Goal: Task Accomplishment & Management: Manage account settings

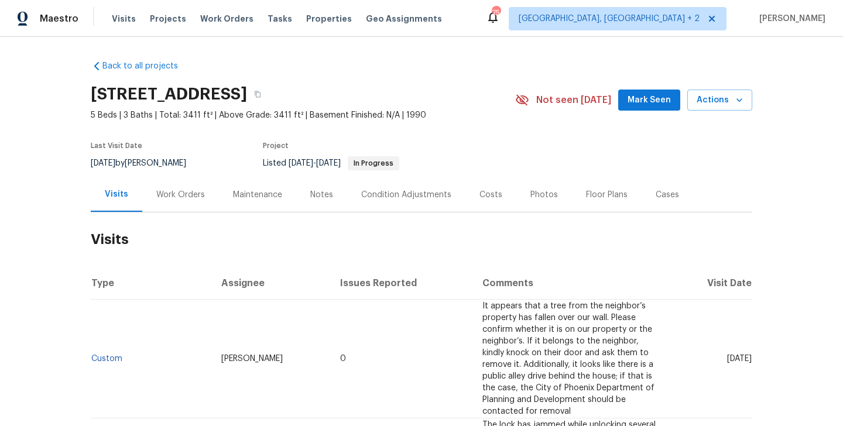
click at [162, 198] on div "Work Orders" at bounding box center [180, 195] width 49 height 12
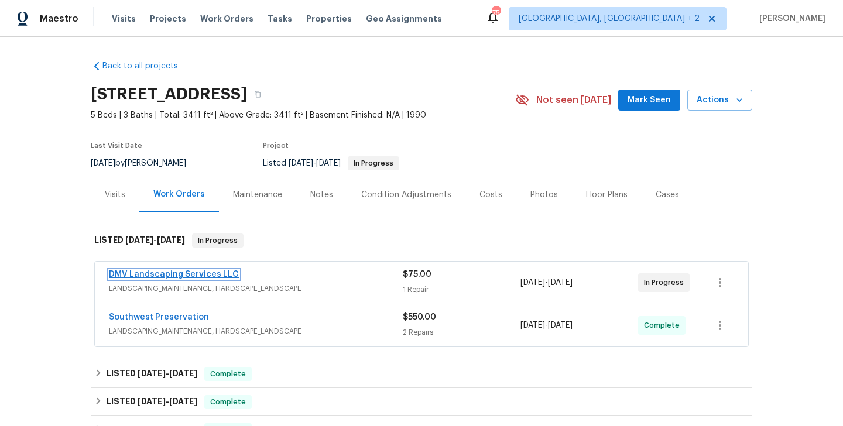
click at [207, 274] on link "DMV Landscaping Services LLC" at bounding box center [174, 274] width 130 height 8
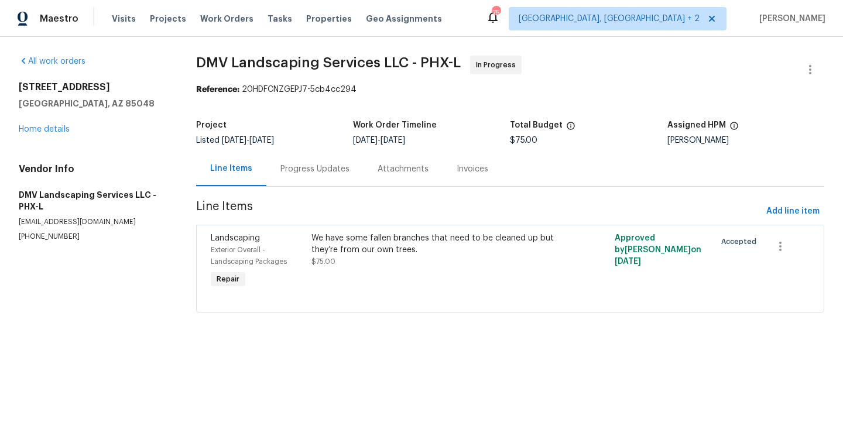
click at [404, 241] on div "We have some fallen branches that need to be cleaned up but they’re from our ow…" at bounding box center [433, 243] width 245 height 23
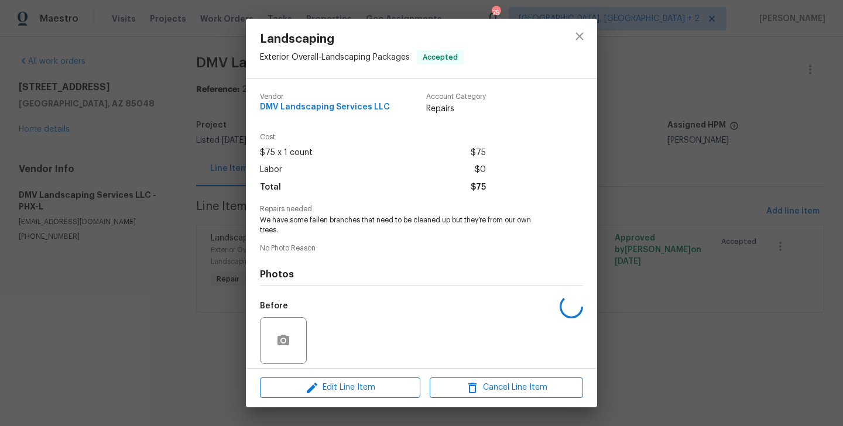
scroll to position [84, 0]
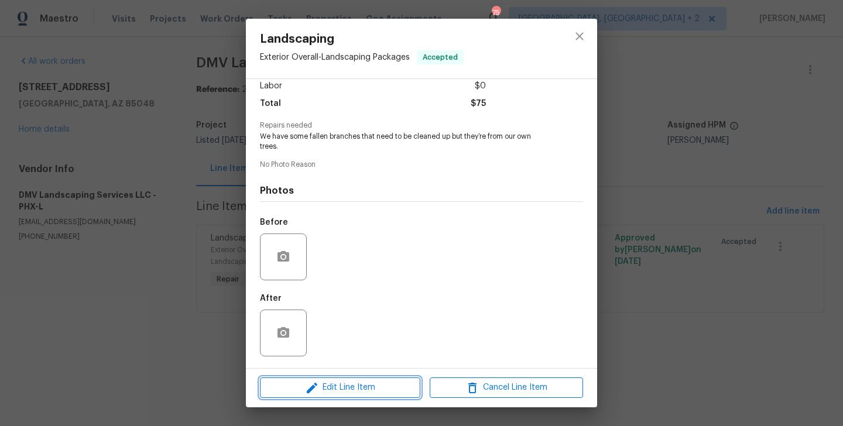
click at [366, 385] on span "Edit Line Item" at bounding box center [339, 387] width 153 height 15
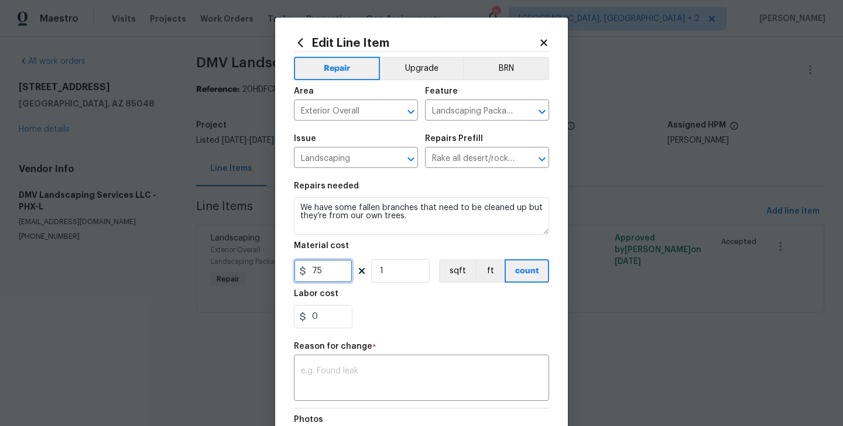
click at [324, 280] on input "75" at bounding box center [323, 270] width 59 height 23
type input "250"
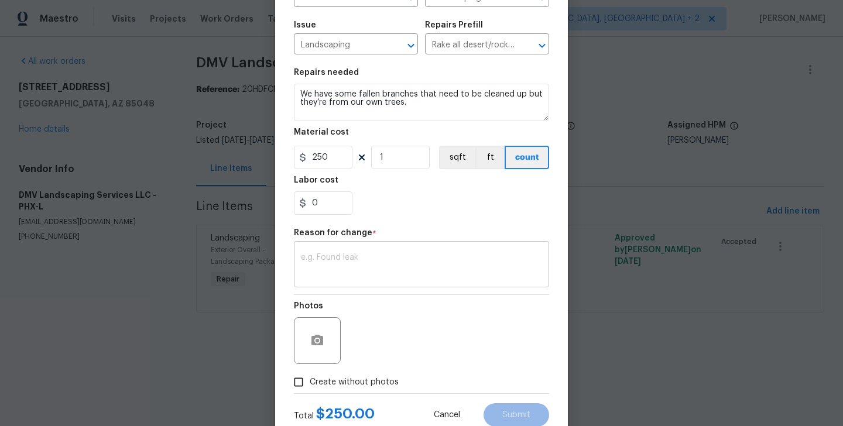
click at [359, 281] on div "x ​" at bounding box center [421, 265] width 255 height 43
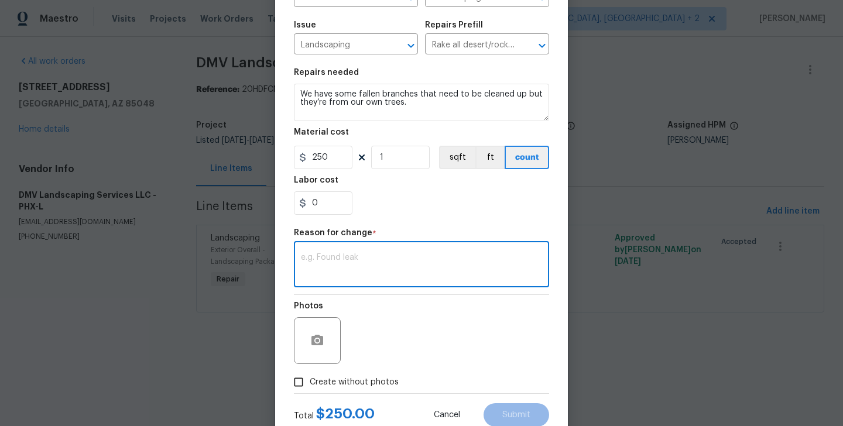
paste textarea "(BA) Updated per vendor’s final cost."
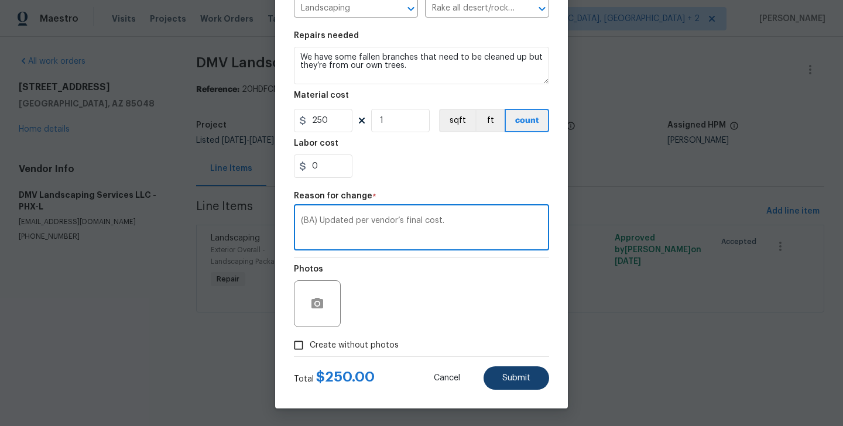
type textarea "(BA) Updated per vendor’s final cost."
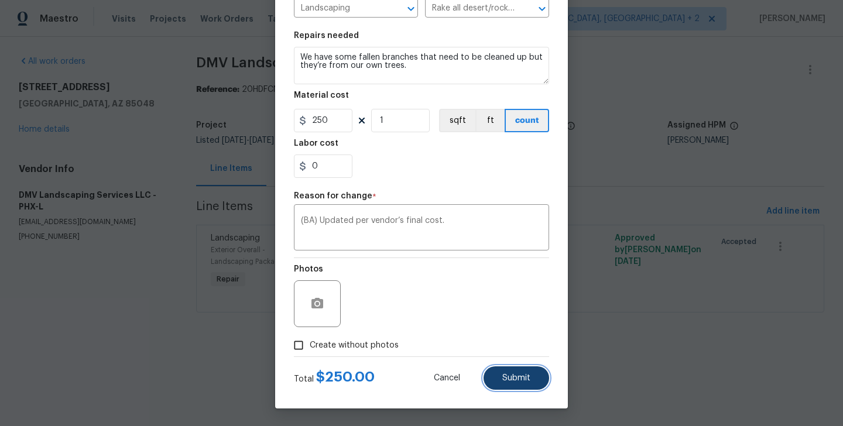
click at [519, 380] on span "Submit" at bounding box center [516, 378] width 28 height 9
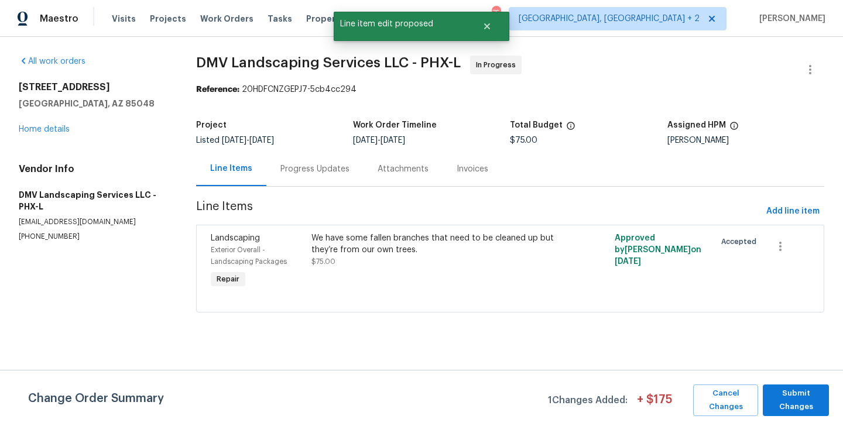
scroll to position [0, 0]
click at [805, 390] on span "Submit Changes" at bounding box center [795, 400] width 54 height 27
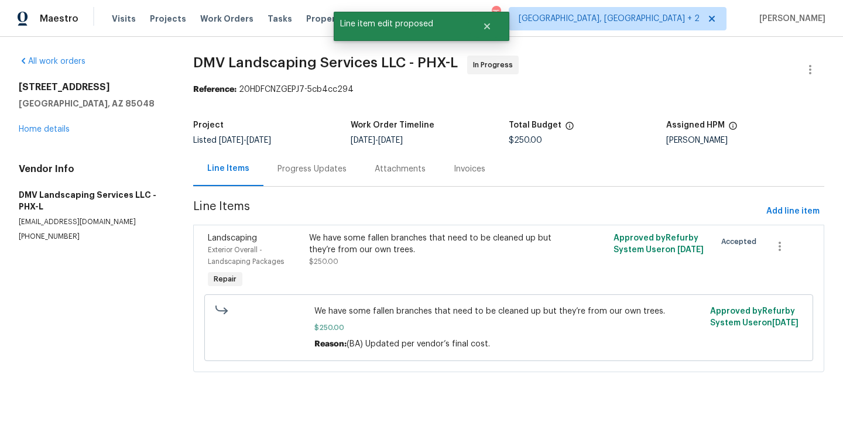
click at [332, 185] on div "Progress Updates" at bounding box center [311, 169] width 97 height 35
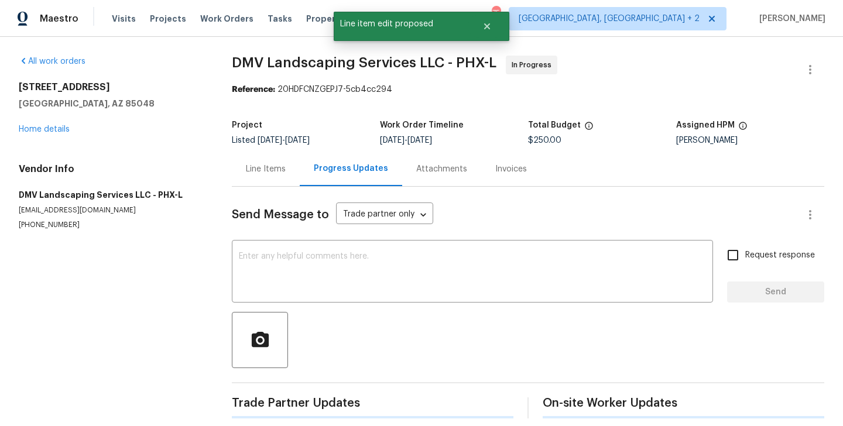
scroll to position [216, 0]
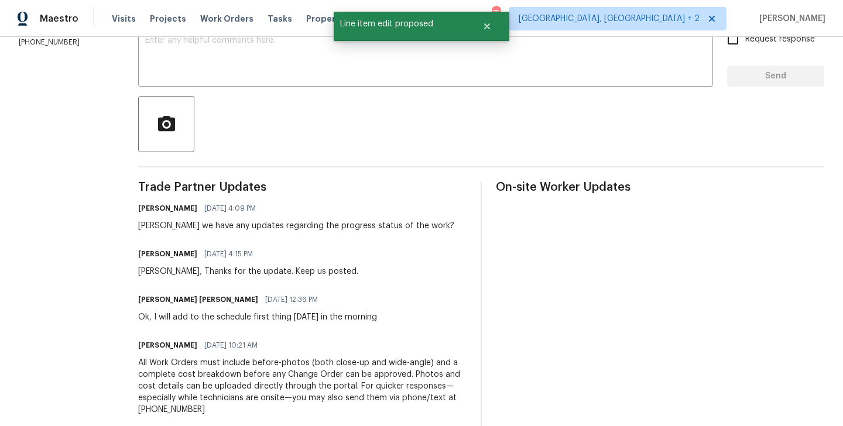
click at [147, 224] on div "[PERSON_NAME] we have any updates regarding the progress status of the work?" at bounding box center [296, 226] width 316 height 12
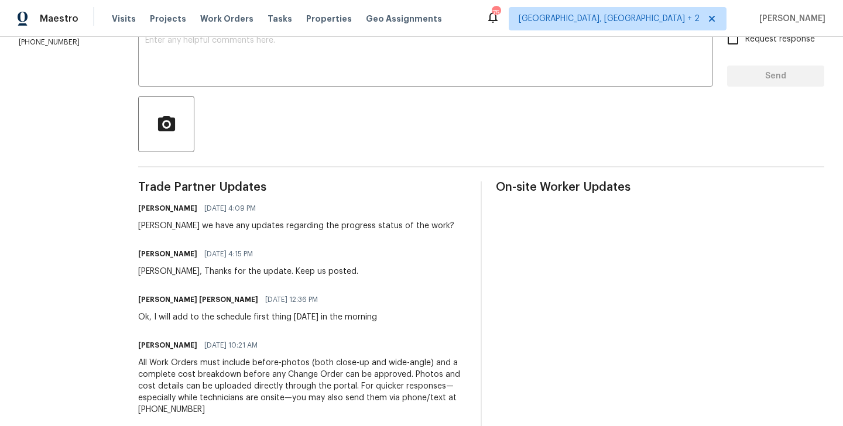
click at [138, 226] on div "[PERSON_NAME] we have any updates regarding the progress status of the work?" at bounding box center [296, 226] width 316 height 12
copy div "David"
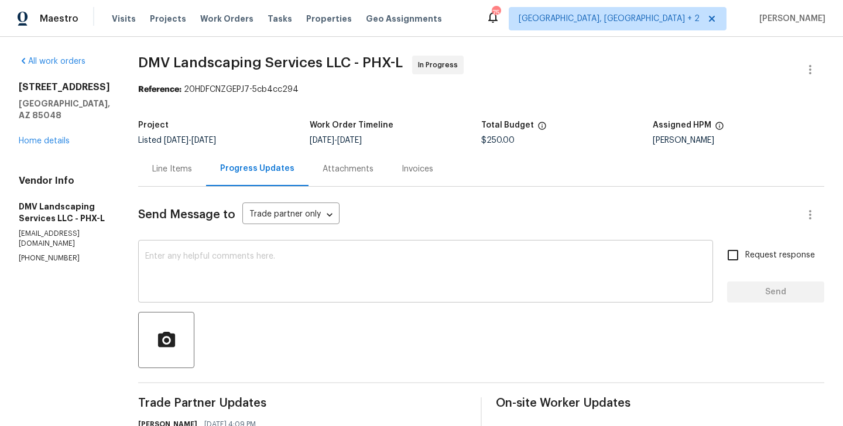
click at [186, 285] on textarea at bounding box center [425, 272] width 561 height 41
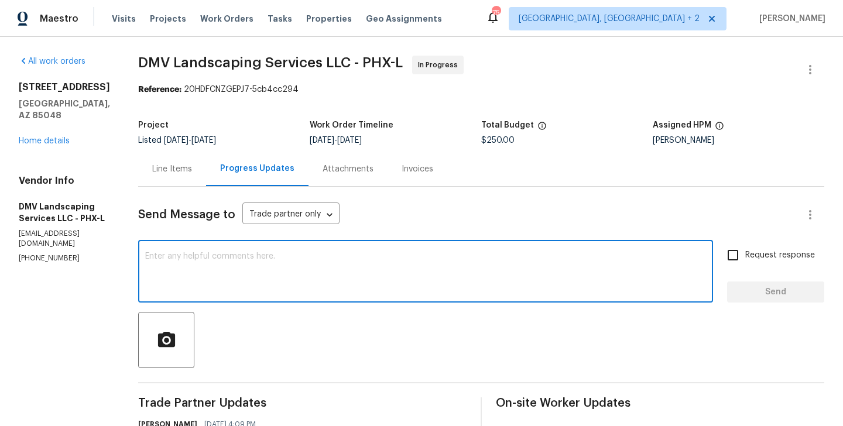
paste textarea "David"
click at [37, 256] on section "All work orders 14645 S 25th Pl Phoenix, AZ 85048 Home details Vendor Info DMV …" at bounding box center [64, 397] width 91 height 682
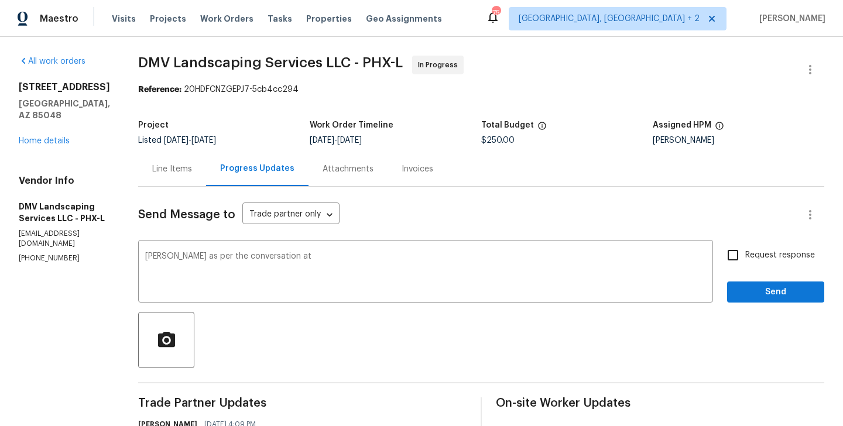
click at [37, 256] on section "All work orders 14645 S 25th Pl Phoenix, AZ 85048 Home details Vendor Info DMV …" at bounding box center [64, 397] width 91 height 682
copy p "[PHONE_NUMBER]"
click at [290, 252] on div "David as per the conversation at x ​" at bounding box center [425, 273] width 575 height 60
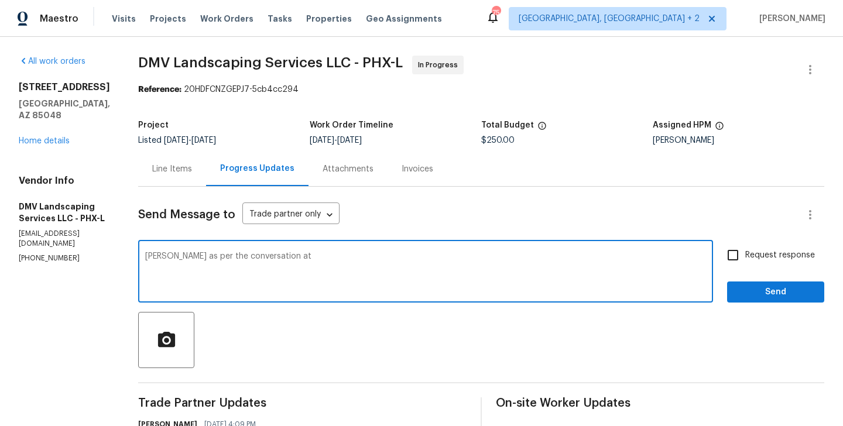
paste textarea "[PHONE_NUMBER]"
click at [329, 252] on div "David as per the conversation at (480) 228-5724 x ​" at bounding box center [425, 273] width 575 height 60
click at [322, 255] on textarea "David as per the conversation at (480) 228-5724" at bounding box center [425, 272] width 561 height 41
paste textarea "It would be $250 for removing the dead branches"
click at [536, 254] on textarea "David as per the conversation at (480) 228-5724" It would be $250 for removing …" at bounding box center [425, 272] width 561 height 41
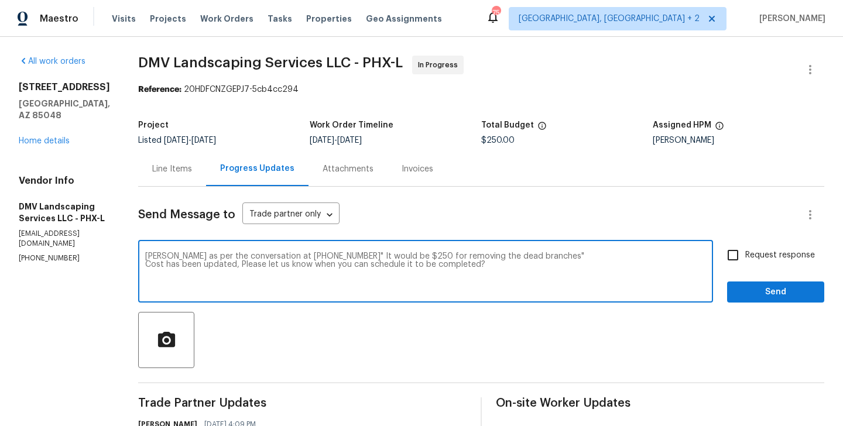
type textarea "[PERSON_NAME] as per the conversation at [PHONE_NUMBER]" It would be $250 for r…"
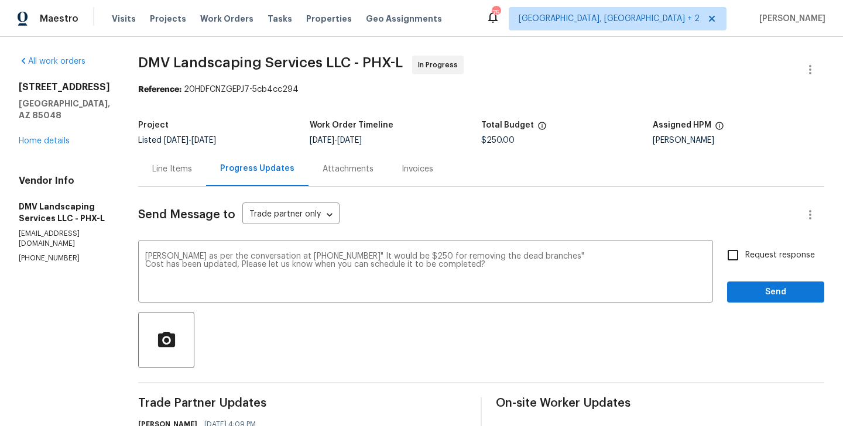
click at [759, 262] on label "Request response" at bounding box center [767, 255] width 94 height 25
click at [745, 262] on input "Request response" at bounding box center [732, 255] width 25 height 25
checkbox input "true"
click at [755, 283] on button "Send" at bounding box center [775, 293] width 97 height 22
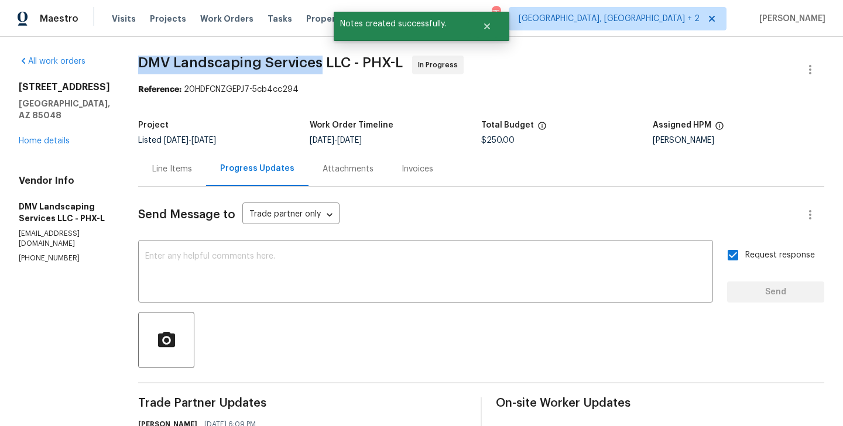
drag, startPoint x: 123, startPoint y: 56, endPoint x: 305, endPoint y: 59, distance: 182.0
click at [305, 59] on div "All work orders 14645 S 25th Pl Phoenix, AZ 85048 Home details Vendor Info DMV …" at bounding box center [421, 431] width 843 height 789
copy span "DMV Landscaping Services"
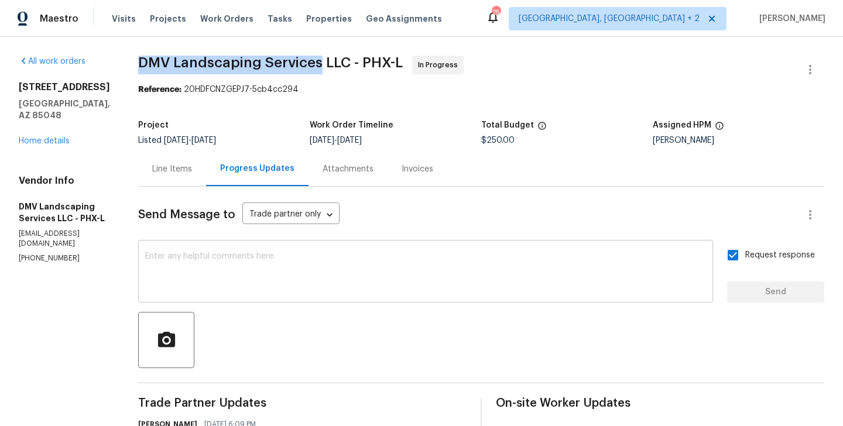
scroll to position [250, 0]
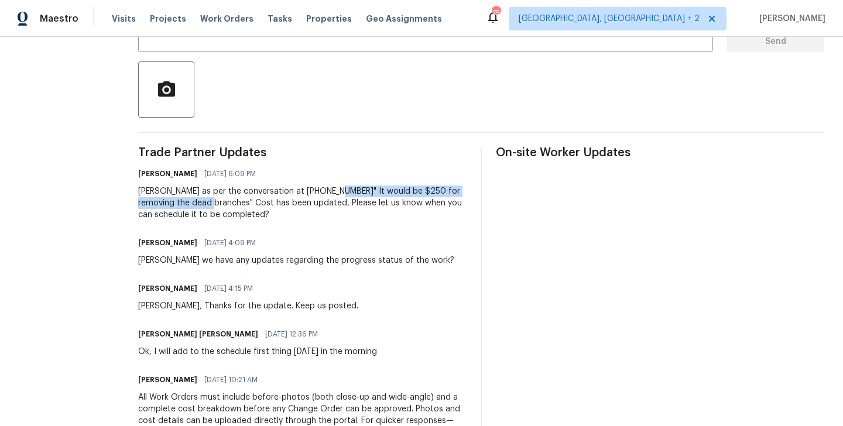
drag, startPoint x: 314, startPoint y: 192, endPoint x: 183, endPoint y: 204, distance: 131.7
click at [183, 204] on div "[PERSON_NAME] as per the conversation at [PHONE_NUMBER]" It would be $250 for r…" at bounding box center [302, 203] width 328 height 35
copy div "It would be $250 for removing the dead branches"
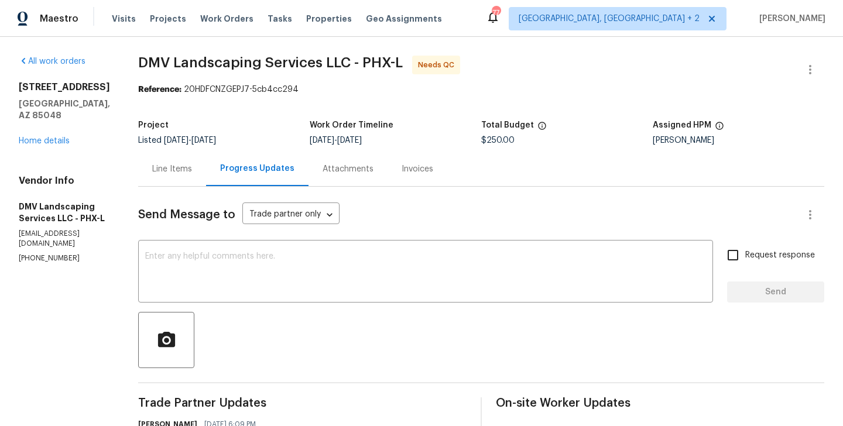
click at [155, 180] on div "Line Items" at bounding box center [172, 169] width 68 height 35
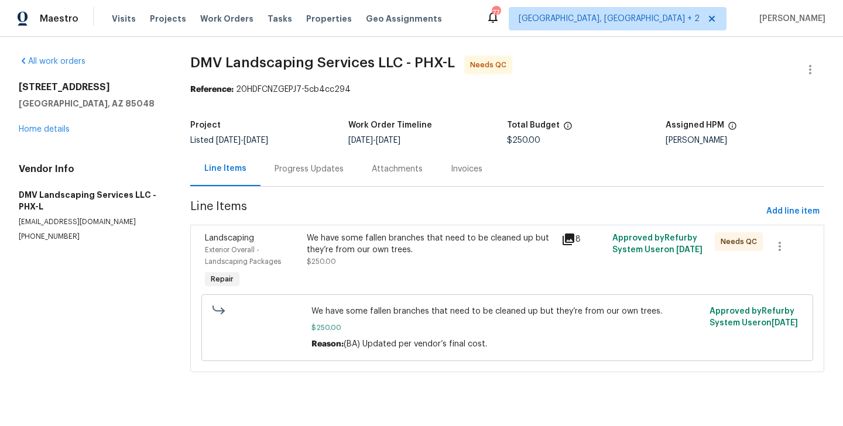
click at [392, 251] on div "We have some fallen branches that need to be cleaned up but they’re from our ow…" at bounding box center [431, 243] width 248 height 23
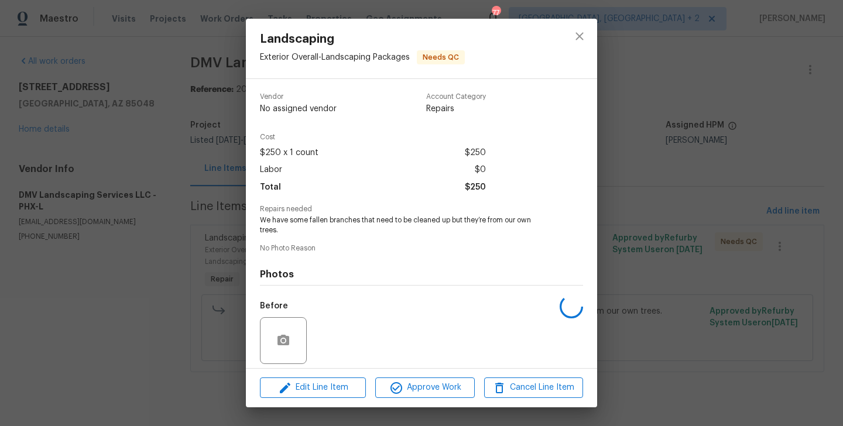
scroll to position [84, 0]
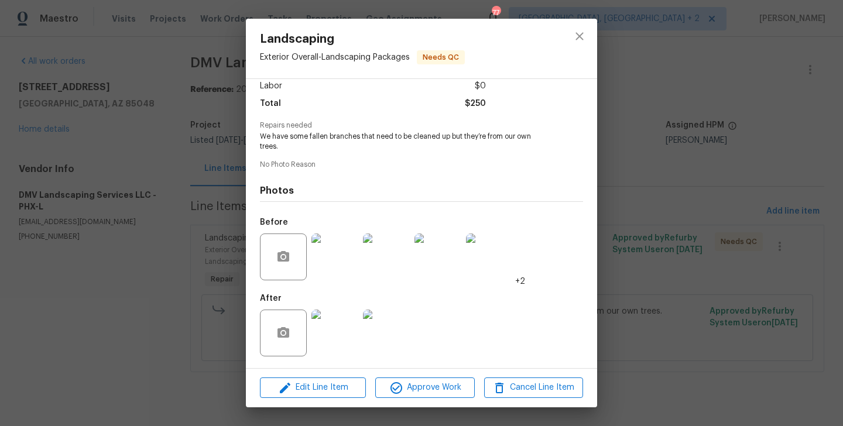
click at [332, 253] on img at bounding box center [334, 257] width 47 height 47
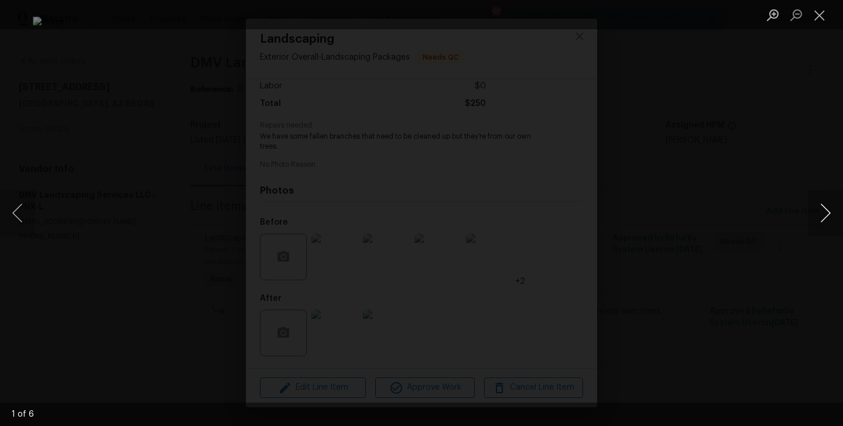
click at [825, 214] on button "Next image" at bounding box center [825, 213] width 35 height 47
click at [712, 231] on div "Lightbox" at bounding box center [421, 213] width 843 height 426
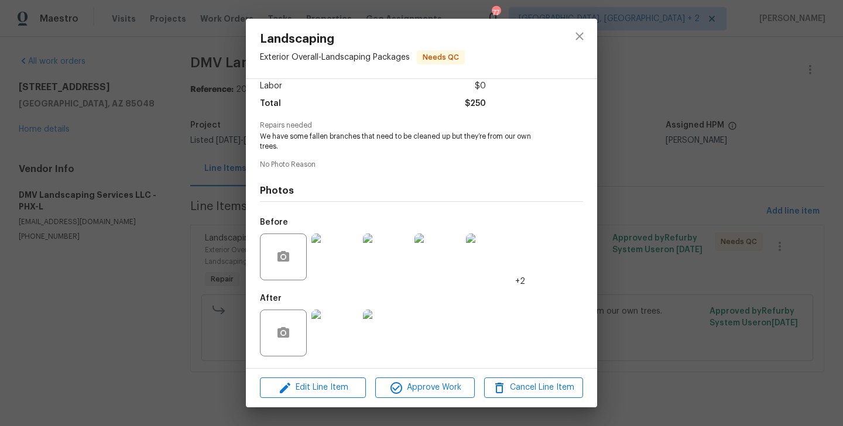
click at [334, 324] on img at bounding box center [334, 333] width 47 height 47
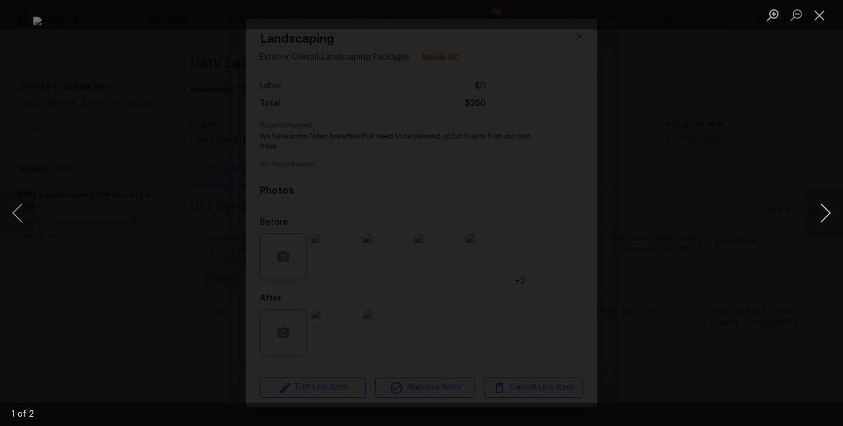
click at [821, 204] on button "Next image" at bounding box center [825, 213] width 35 height 47
click at [733, 256] on div "Lightbox" at bounding box center [421, 213] width 843 height 426
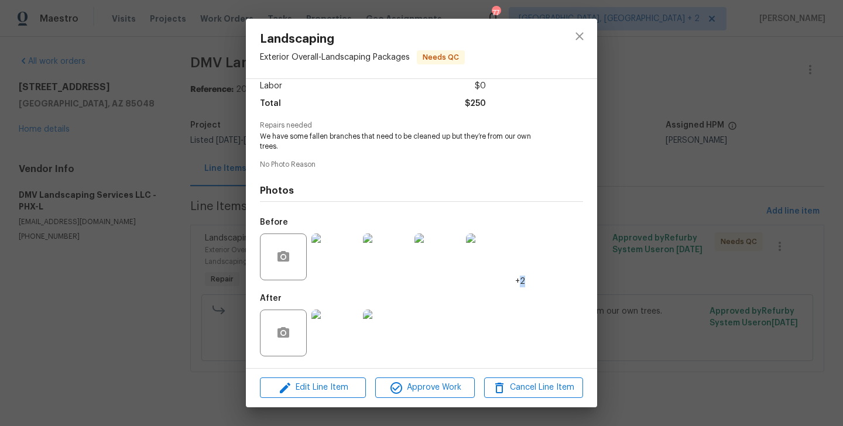
click at [733, 256] on div "Landscaping Exterior Overall - Landscaping Packages Needs QC Vendor DMV Landsca…" at bounding box center [421, 213] width 843 height 426
